Goal: Navigation & Orientation: Find specific page/section

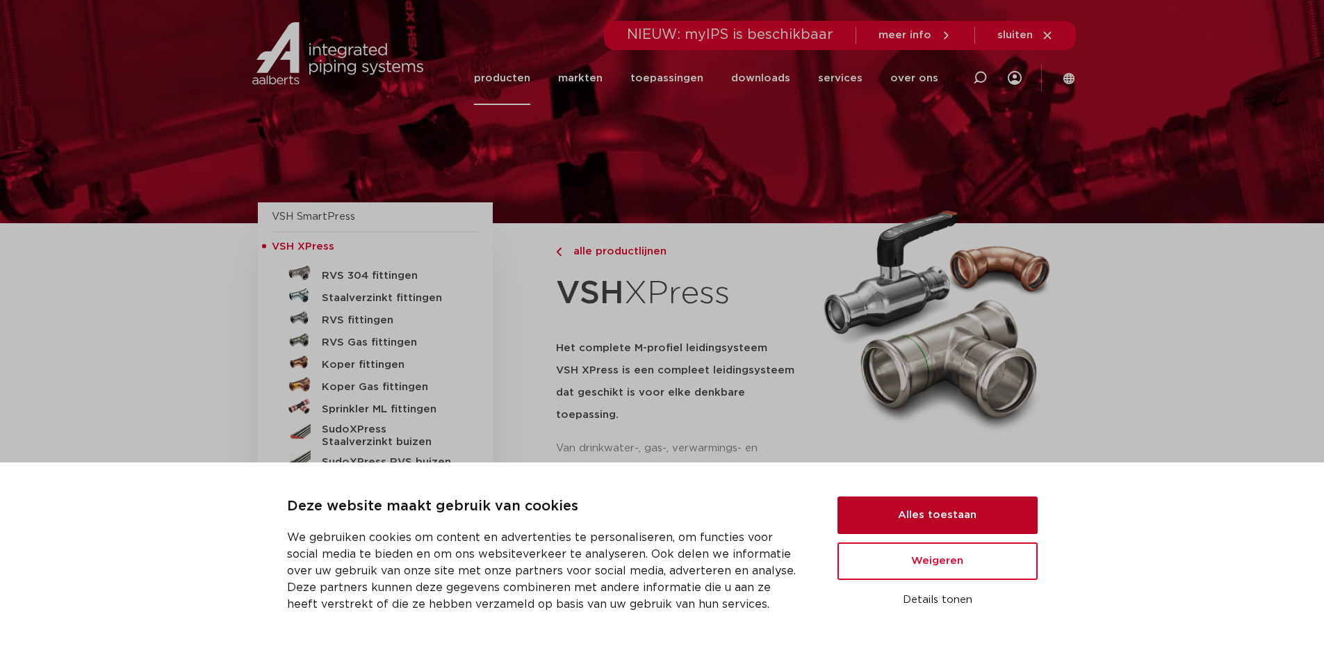
click at [921, 508] on button "Alles toestaan" at bounding box center [937, 515] width 200 height 38
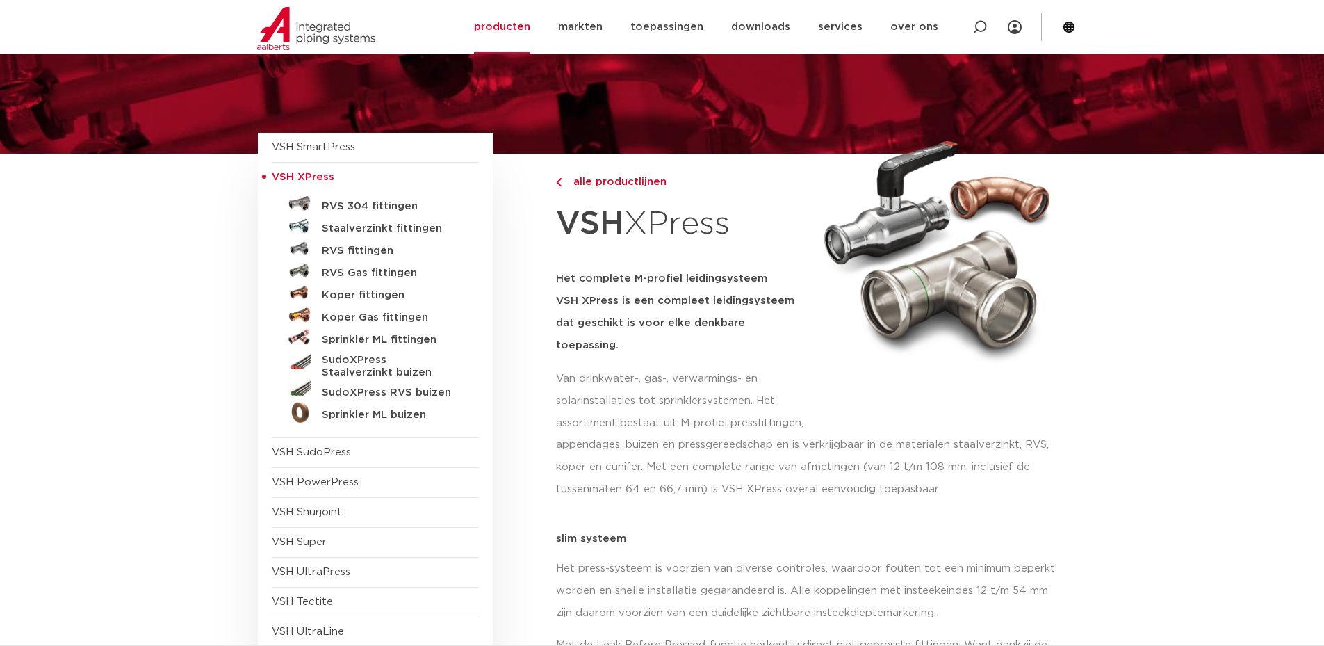
scroll to position [139, 0]
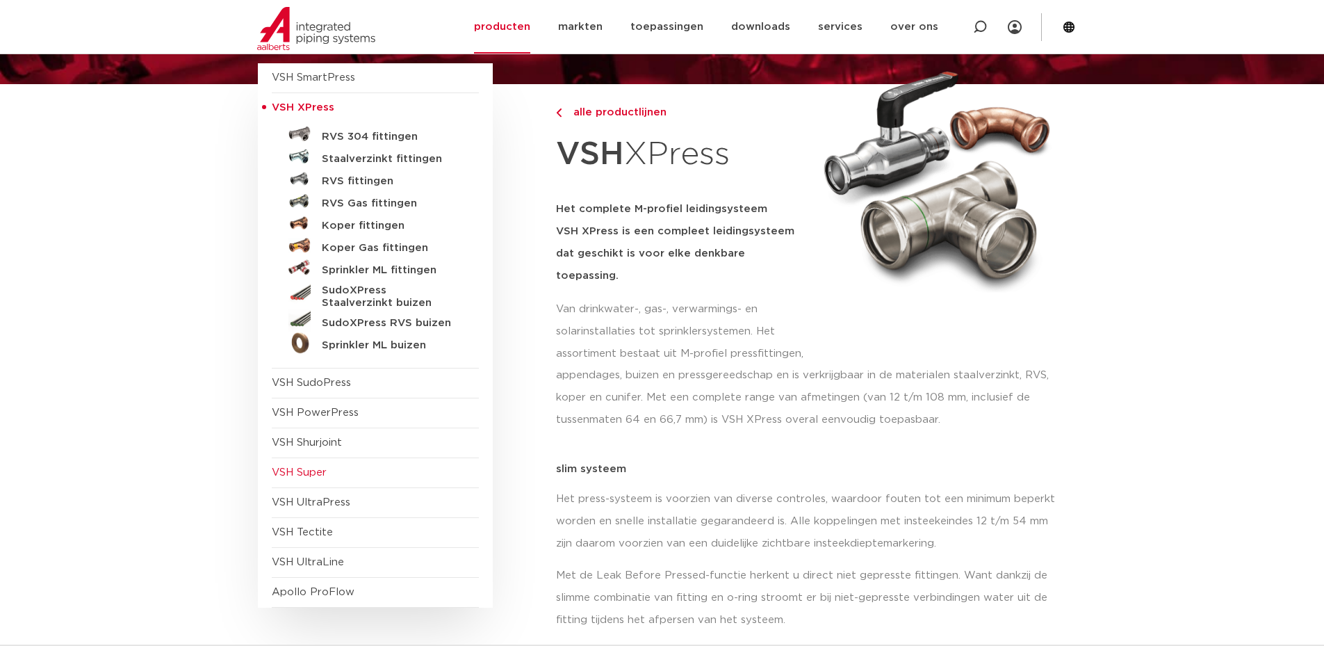
click at [340, 468] on span "VSH Super" at bounding box center [375, 473] width 207 height 30
click at [313, 467] on span "VSH Super" at bounding box center [299, 472] width 55 height 10
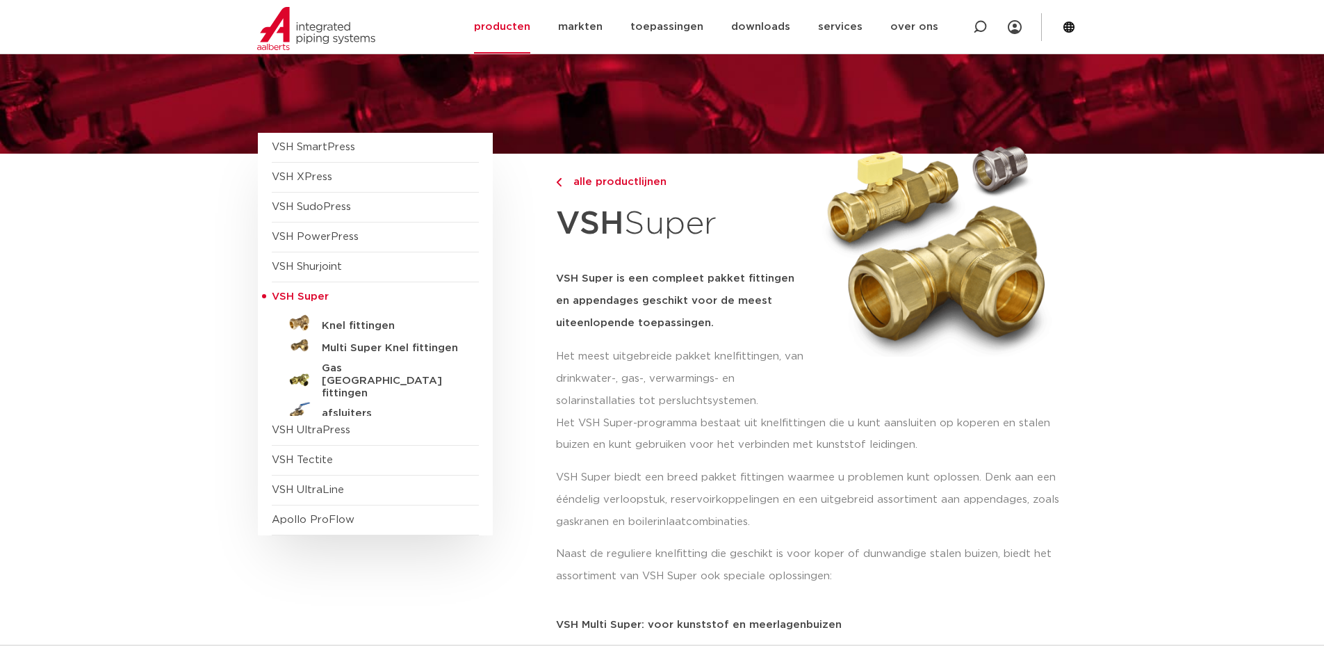
scroll to position [69, 0]
click at [375, 326] on h5 "Knel fittingen" at bounding box center [391, 326] width 138 height 13
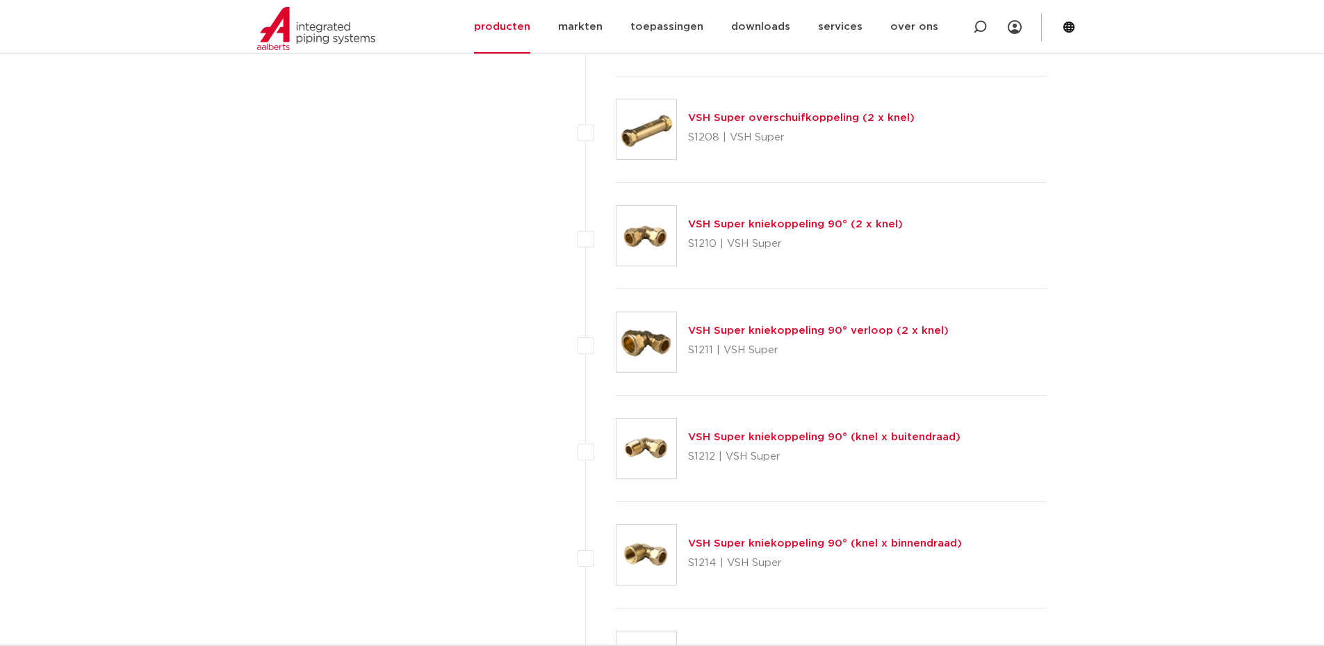
scroll to position [1320, 0]
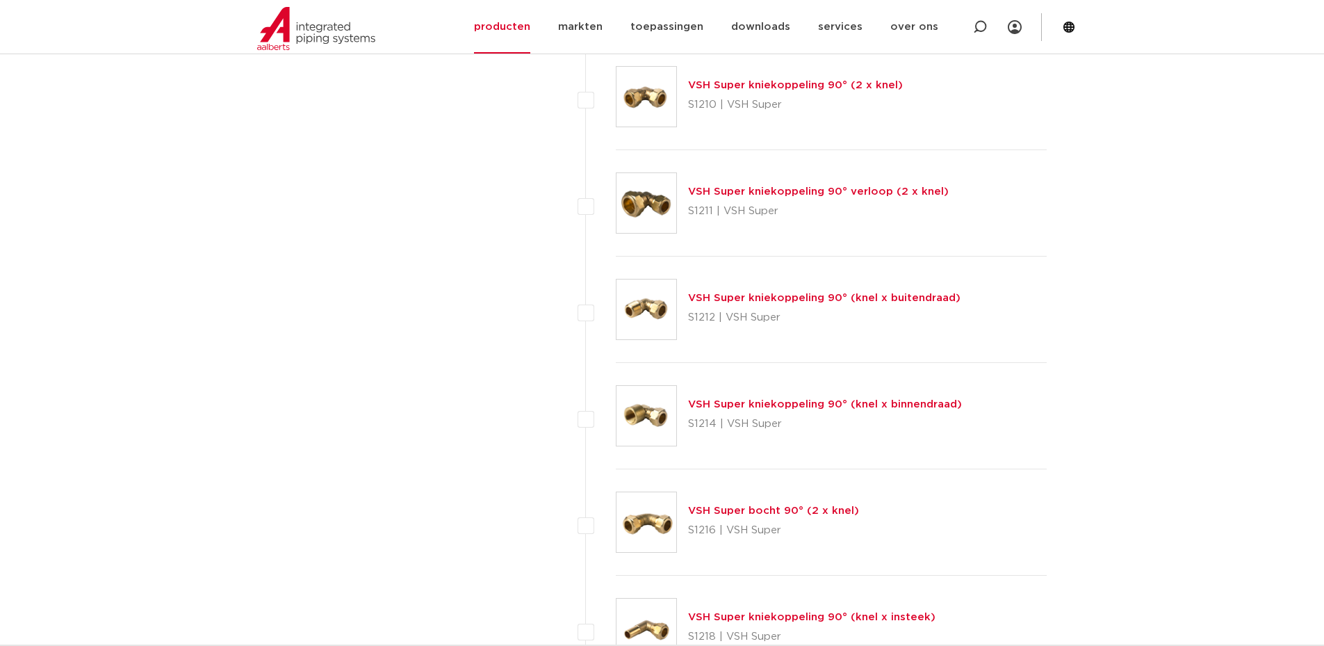
click at [769, 296] on link "VSH Super kniekoppeling 90° (knel x buitendraad)" at bounding box center [824, 298] width 272 height 10
